Goal: Task Accomplishment & Management: Manage account settings

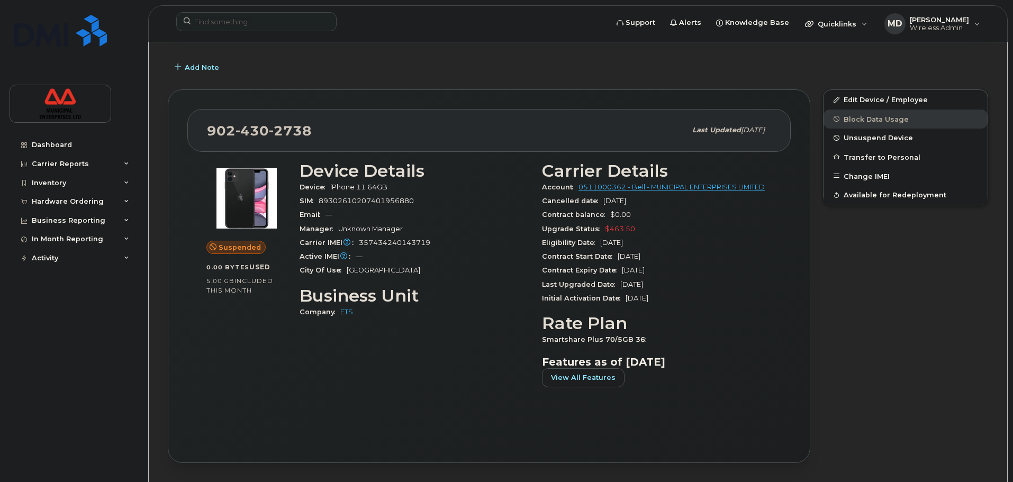
scroll to position [106, 0]
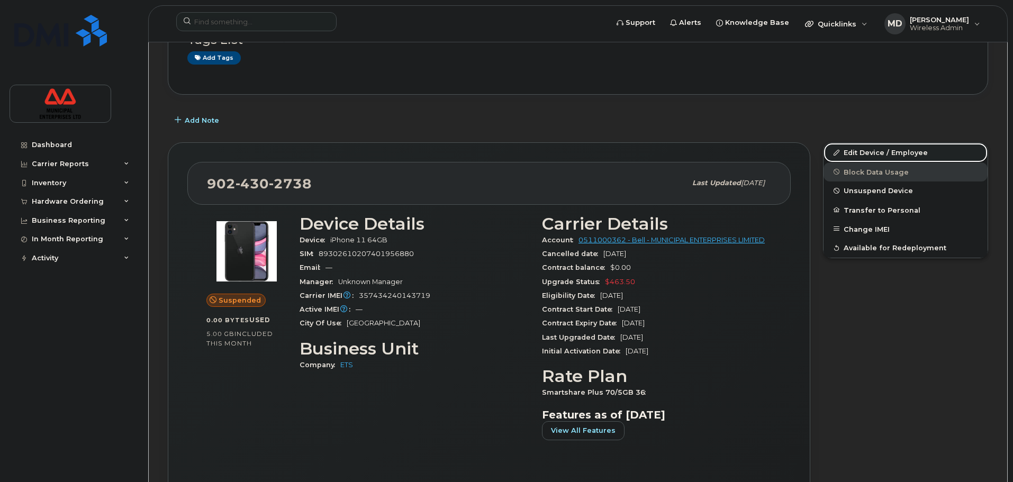
click at [862, 146] on link "Edit Device / Employee" at bounding box center [906, 152] width 164 height 19
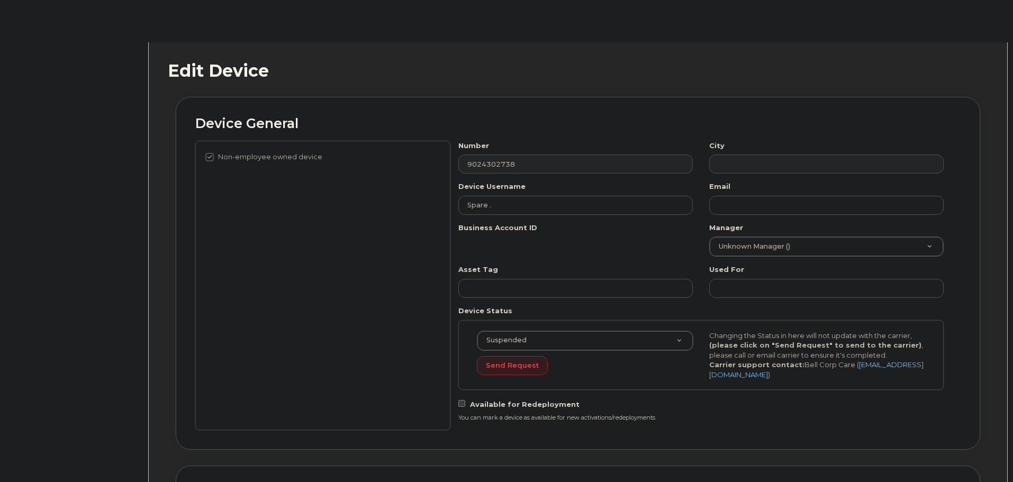
select select "3844641"
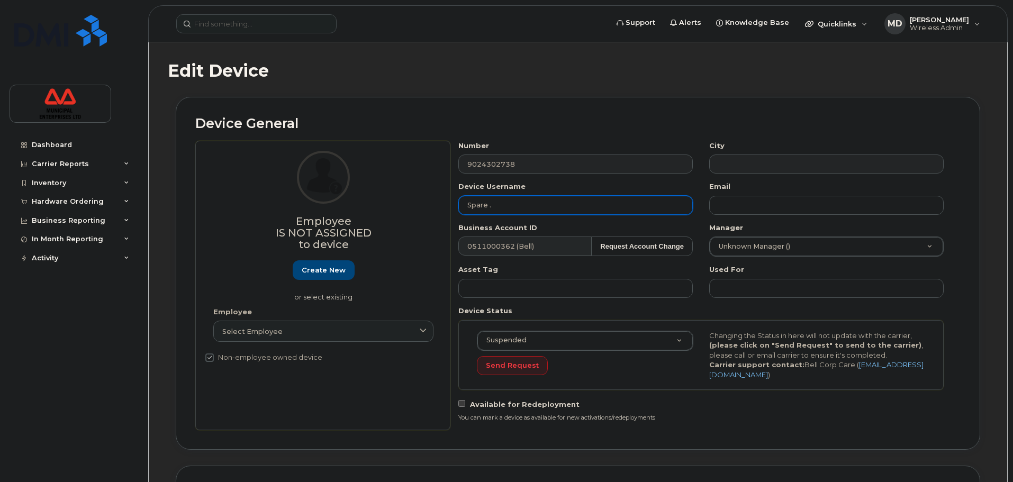
drag, startPoint x: 512, startPoint y: 207, endPoint x: 357, endPoint y: 206, distance: 155.1
click at [357, 206] on div "Employee Is not assigned to device Create new or select existing Employee Selec…" at bounding box center [577, 286] width 765 height 290
type input "[PERSON_NAME]"
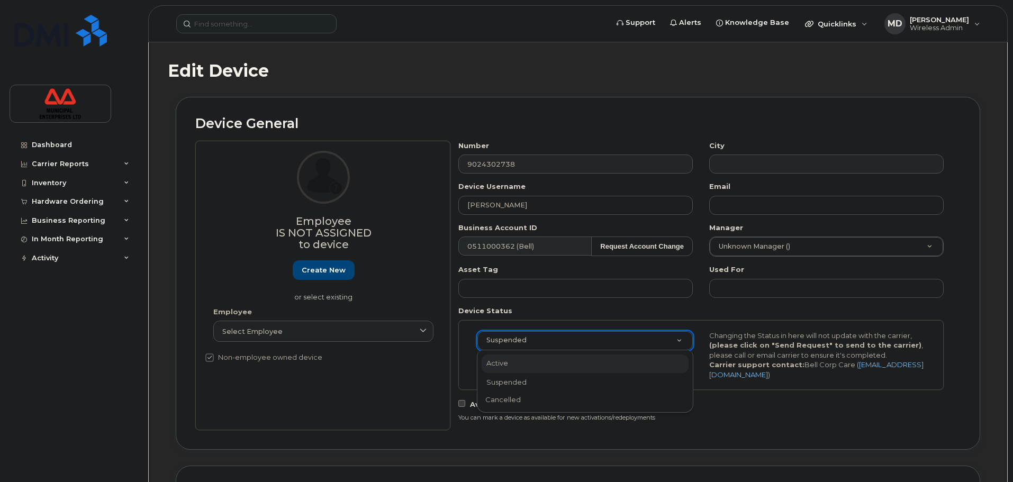
select select "active"
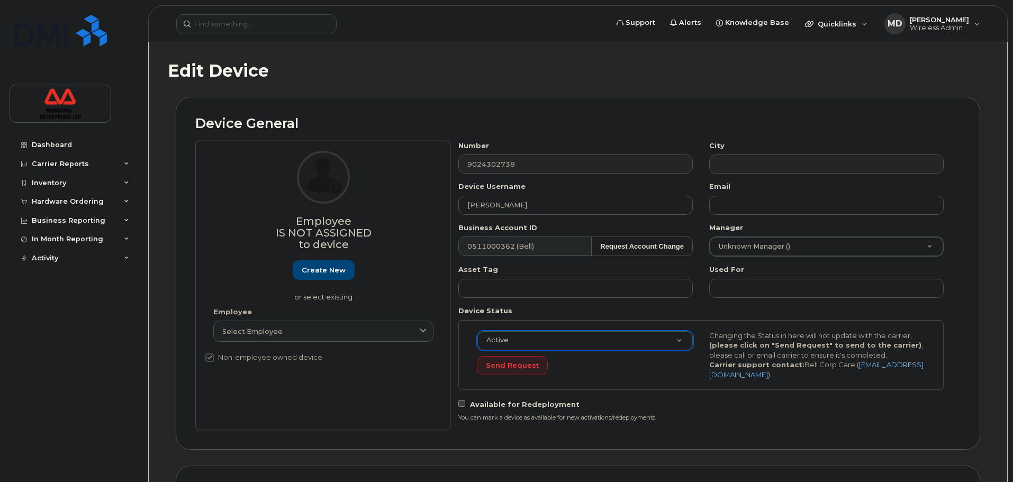
click at [693, 370] on div "Send Request" at bounding box center [585, 366] width 216 height 20
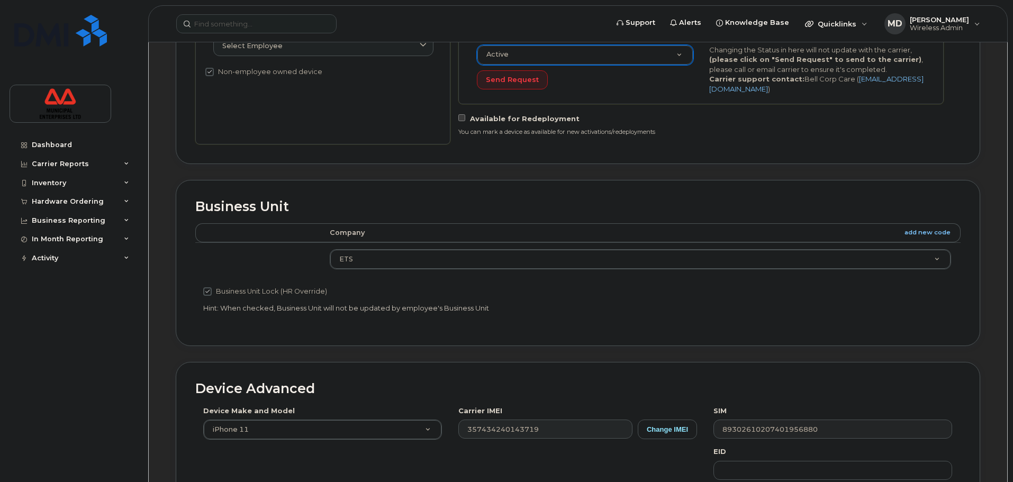
scroll to position [318, 0]
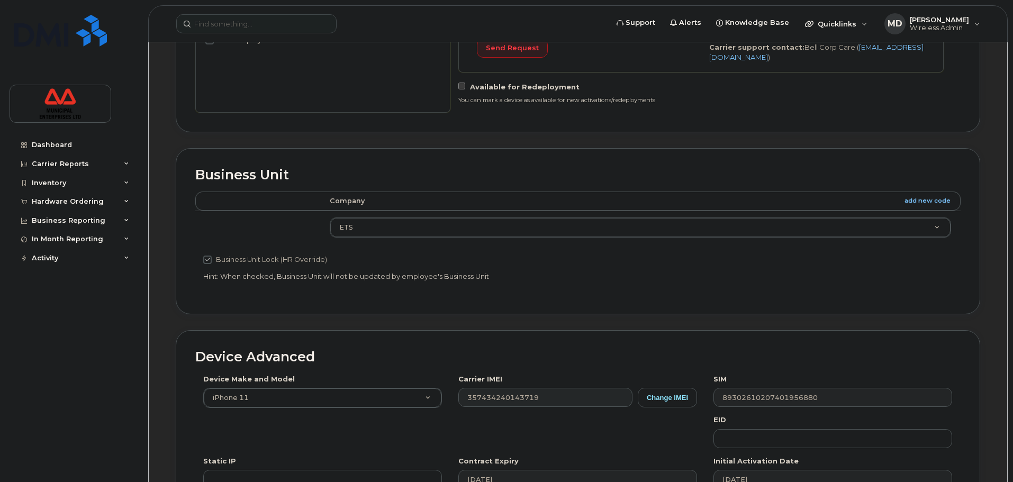
click at [294, 387] on div "Device Make and Model iPhone 11 Android TCL 502 Watch Apple Watch S9 41mm Andro…" at bounding box center [322, 391] width 255 height 34
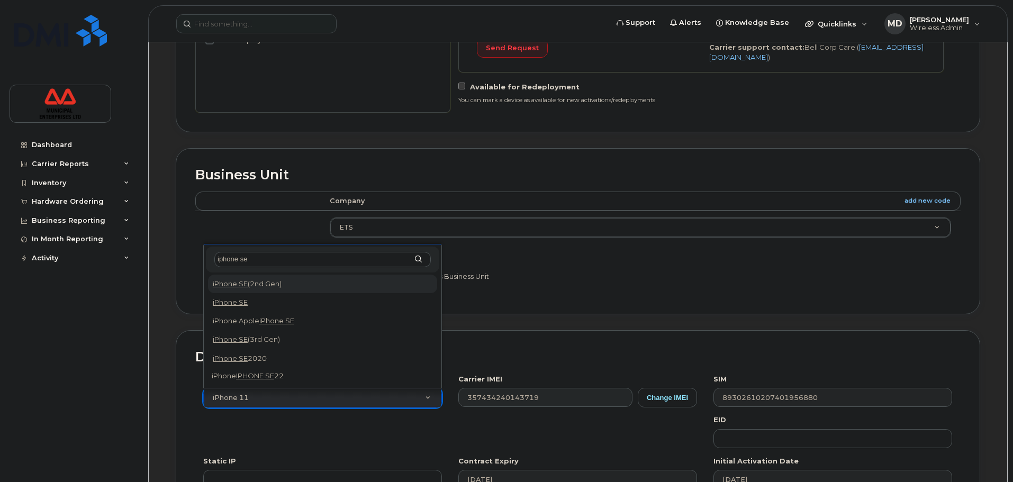
type input "iphone se"
select select "1947"
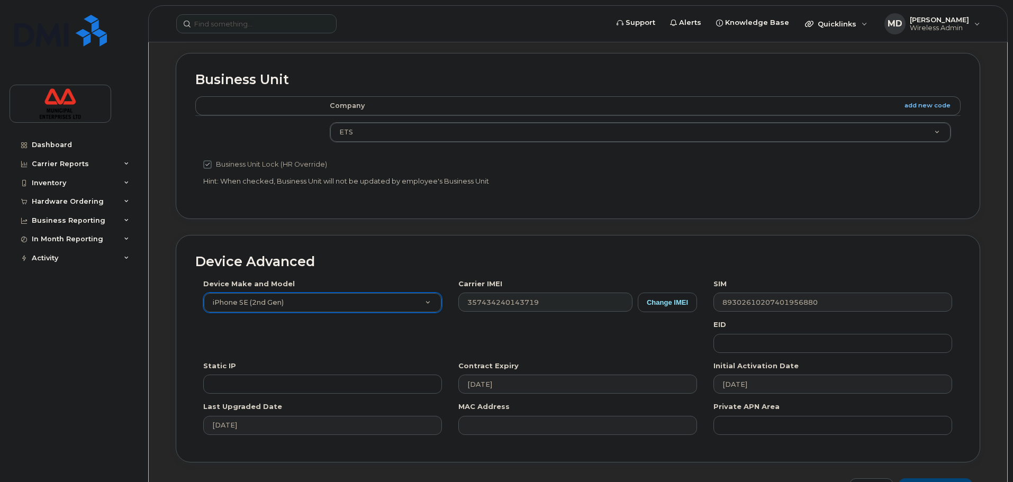
scroll to position [423, 0]
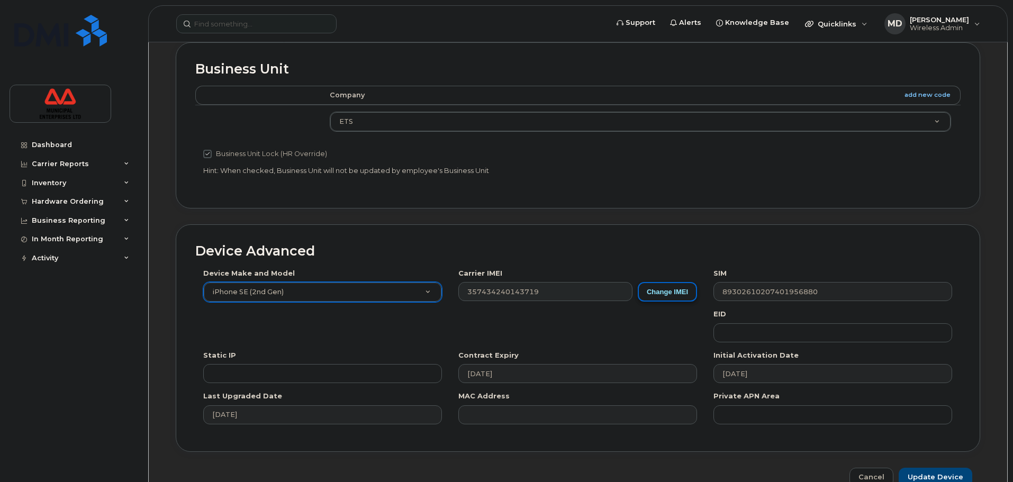
click at [674, 293] on button "Change IMEI" at bounding box center [667, 292] width 59 height 20
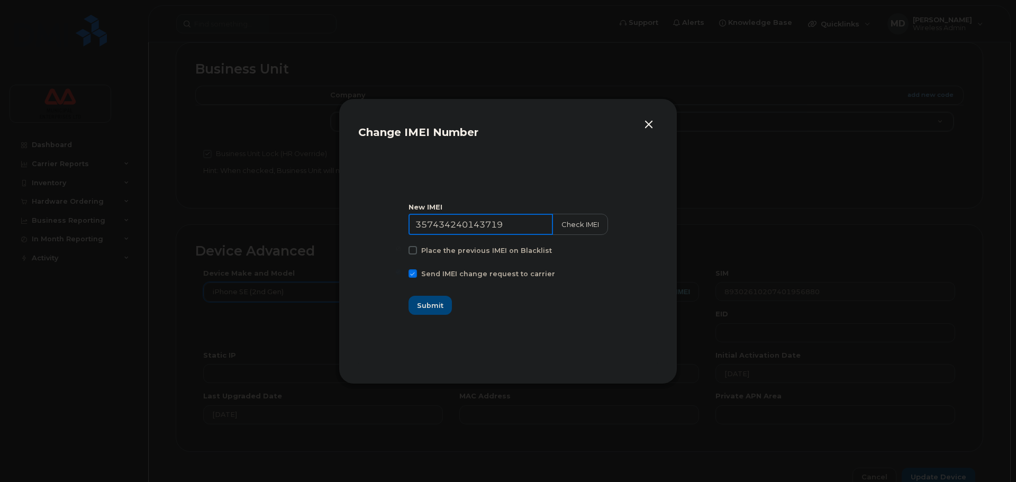
drag, startPoint x: 524, startPoint y: 231, endPoint x: 270, endPoint y: 222, distance: 253.7
click at [270, 222] on div "Change IMEI Number New IMEI 357434240143719 Check IMEI Place the previous IMEI …" at bounding box center [508, 241] width 1016 height 482
click at [412, 269] on section "New IMEI 357434240143719 Check IMEI Place the previous IMEI on Blacklist Send I…" at bounding box center [508, 259] width 300 height 212
drag, startPoint x: 415, startPoint y: 270, endPoint x: 425, endPoint y: 269, distance: 10.1
click at [415, 271] on span at bounding box center [413, 273] width 8 height 8
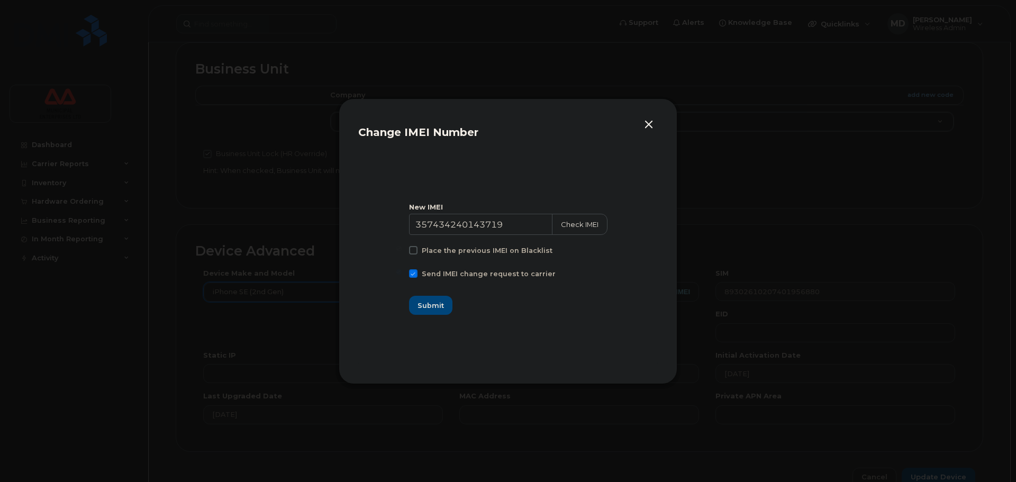
click at [402, 271] on input "Send IMEI change request to carrier" at bounding box center [398, 271] width 5 height 5
checkbox input "false"
drag, startPoint x: 518, startPoint y: 228, endPoint x: 258, endPoint y: 229, distance: 259.9
click at [258, 229] on div "Change IMEI Number New IMEI 357434240143719 Check IMEI Place the previous IMEI …" at bounding box center [508, 241] width 1016 height 482
type input "356836115636885"
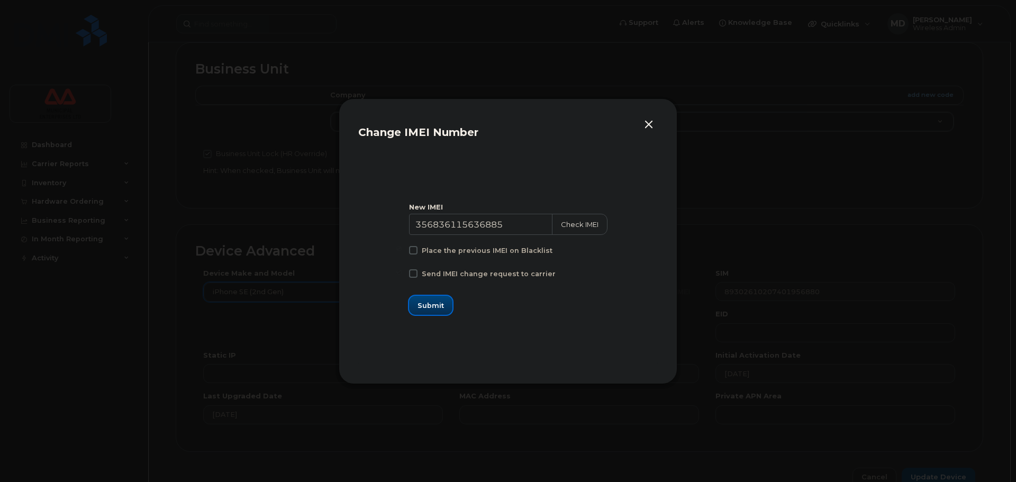
click at [438, 304] on span "Submit" at bounding box center [431, 306] width 26 height 10
type input "356836115636885"
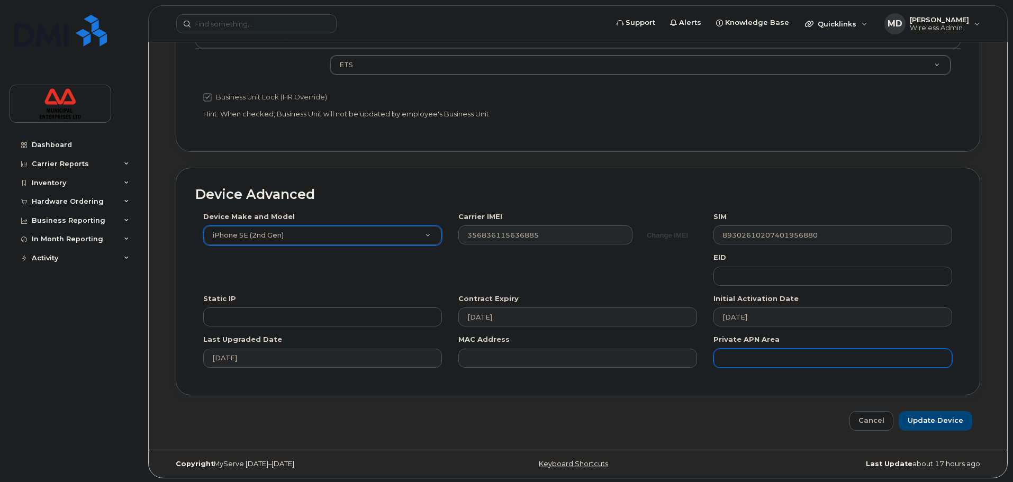
scroll to position [482, 0]
click at [915, 424] on input "Update Device" at bounding box center [936, 420] width 74 height 20
type input "Saving..."
